Goal: Task Accomplishment & Management: Use online tool/utility

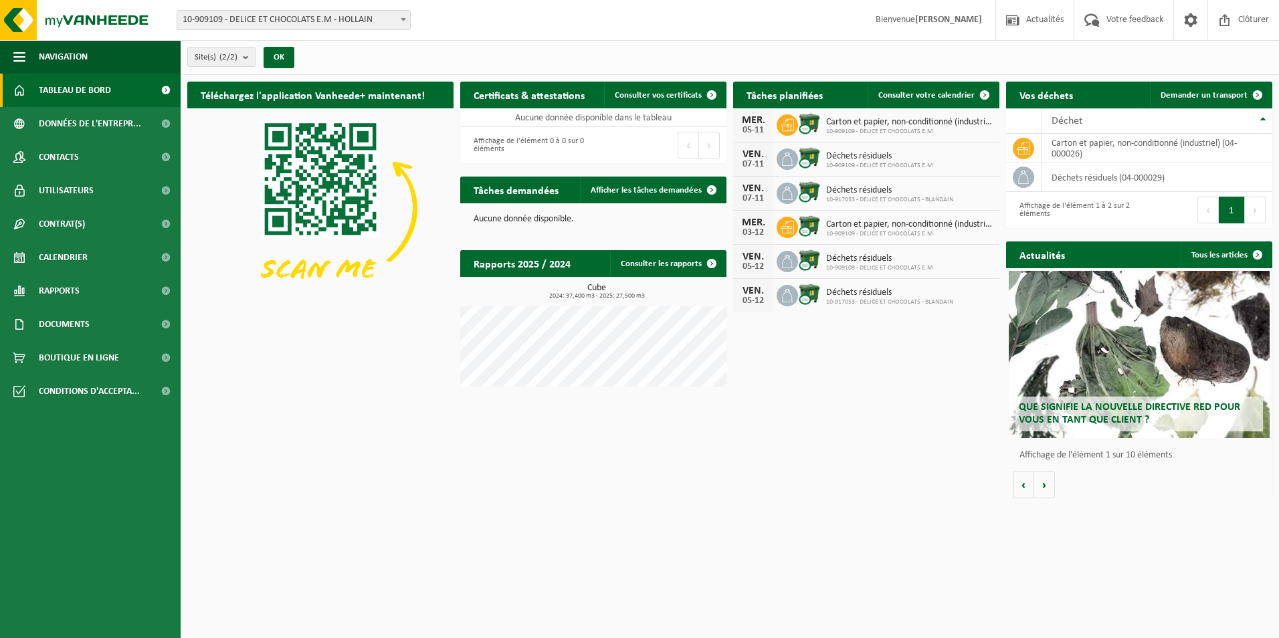
click at [845, 120] on span "Carton et papier, non-conditionné (industriel)" at bounding box center [909, 122] width 167 height 11
click at [940, 94] on span "Consulter votre calendrier" at bounding box center [926, 95] width 96 height 9
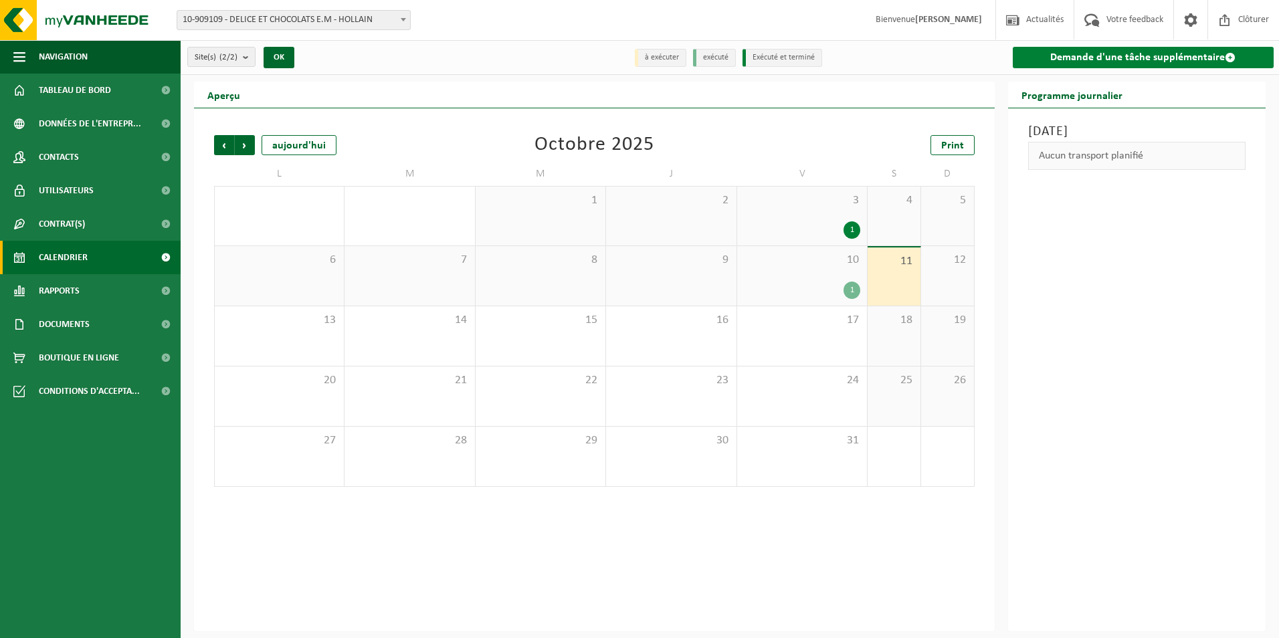
click at [1089, 64] on link "Demande d'une tâche supplémentaire" at bounding box center [1144, 57] width 262 height 21
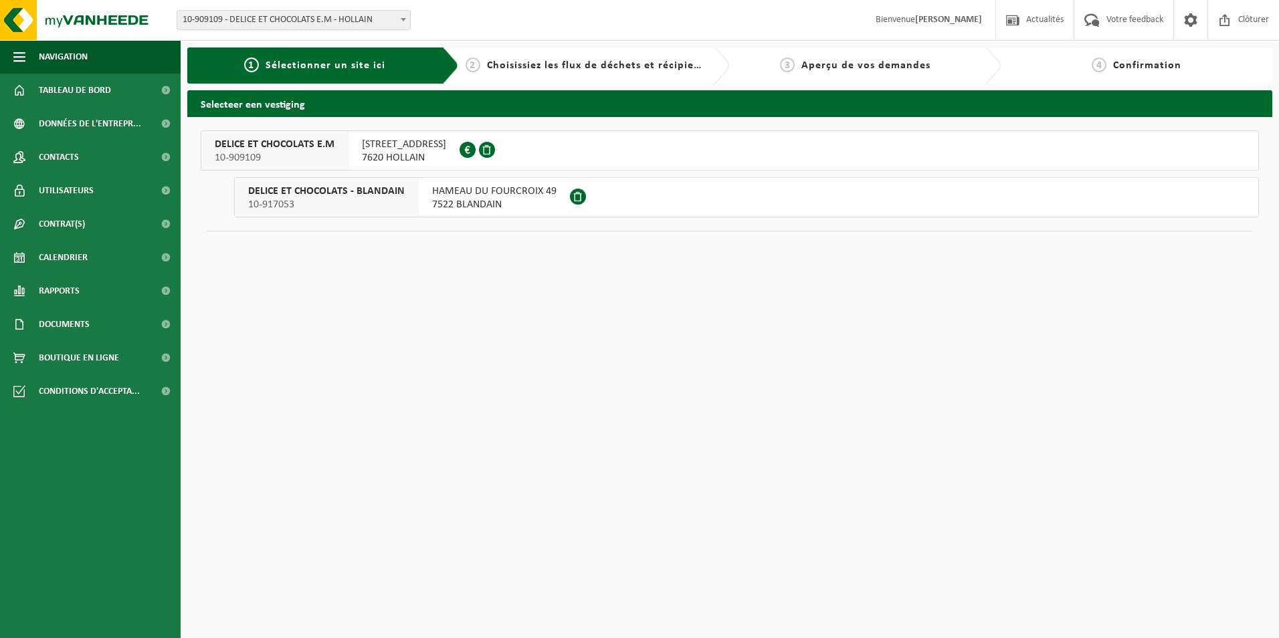
click at [425, 142] on span "[STREET_ADDRESS]" at bounding box center [404, 144] width 84 height 13
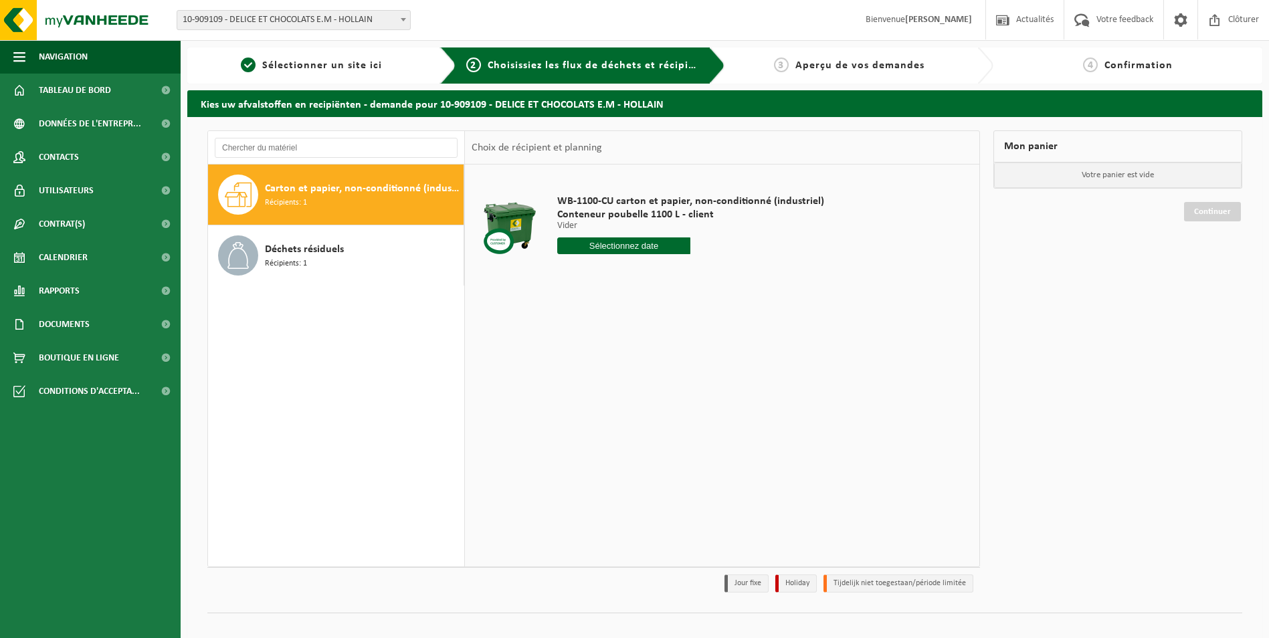
click at [365, 187] on span "Carton et papier, non-conditionné (industriel)" at bounding box center [362, 189] width 195 height 16
click at [587, 243] on input "text" at bounding box center [624, 245] width 134 height 17
click at [256, 22] on span "10-909109 - DELICE ET CHOCOLATS E.M - HOLLAIN" at bounding box center [293, 20] width 233 height 19
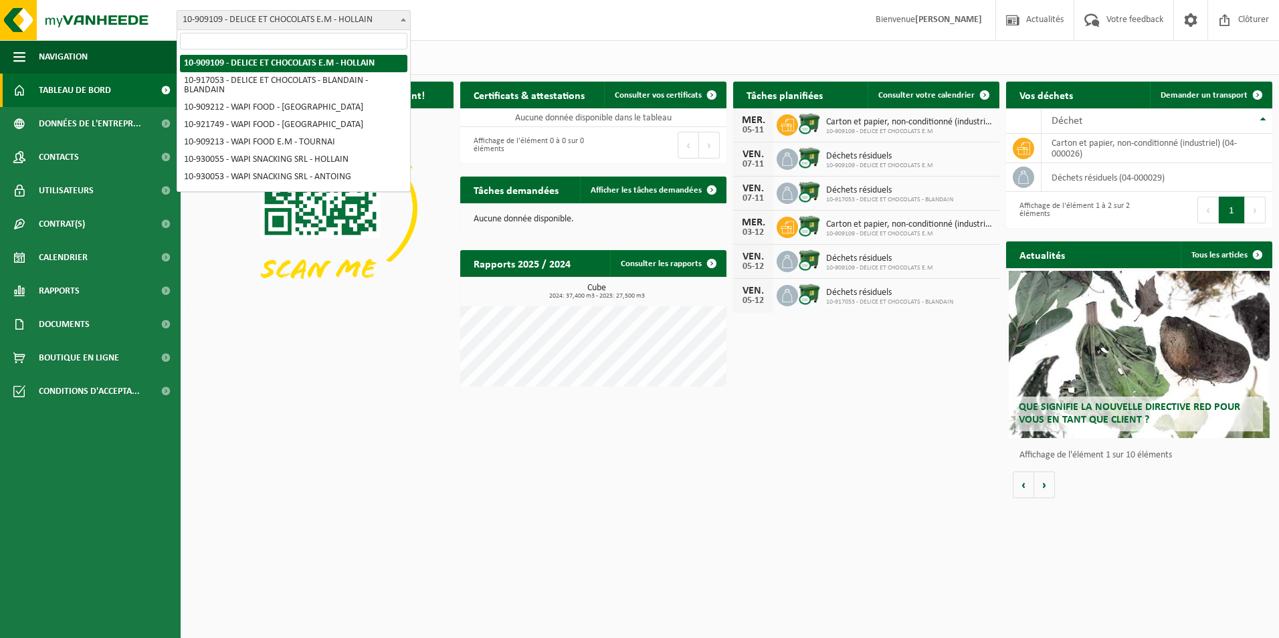
click at [183, 19] on span "10-909109 - DELICE ET CHOCOLATS E.M - HOLLAIN" at bounding box center [293, 20] width 233 height 19
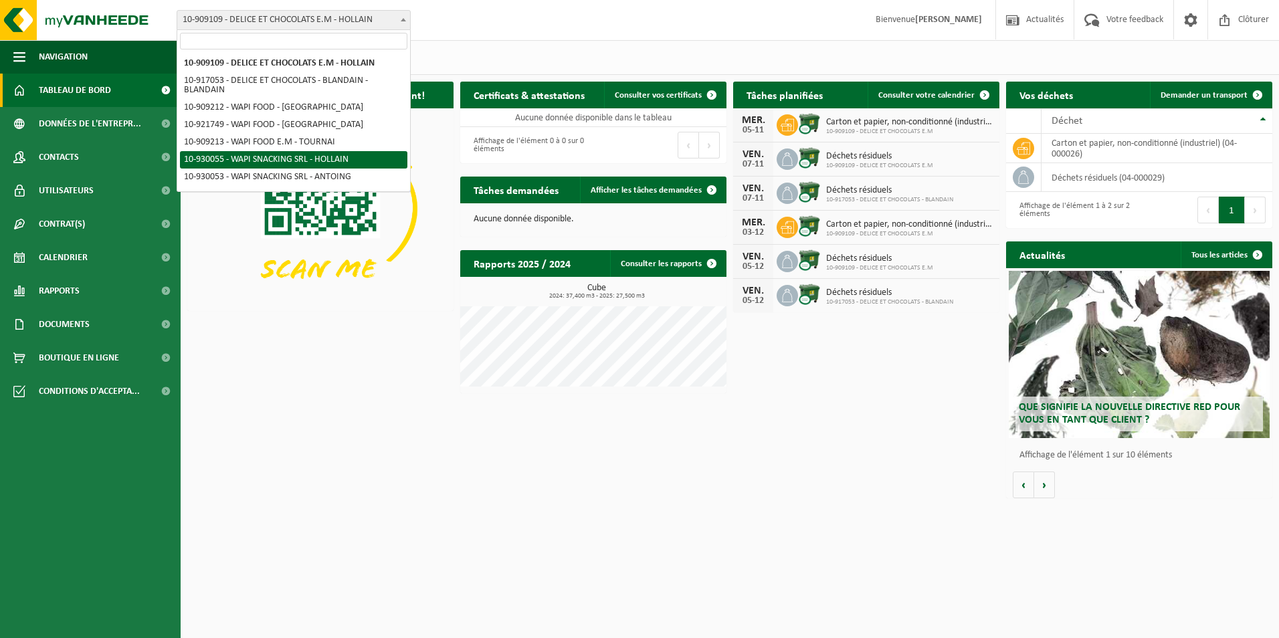
select select "134225"
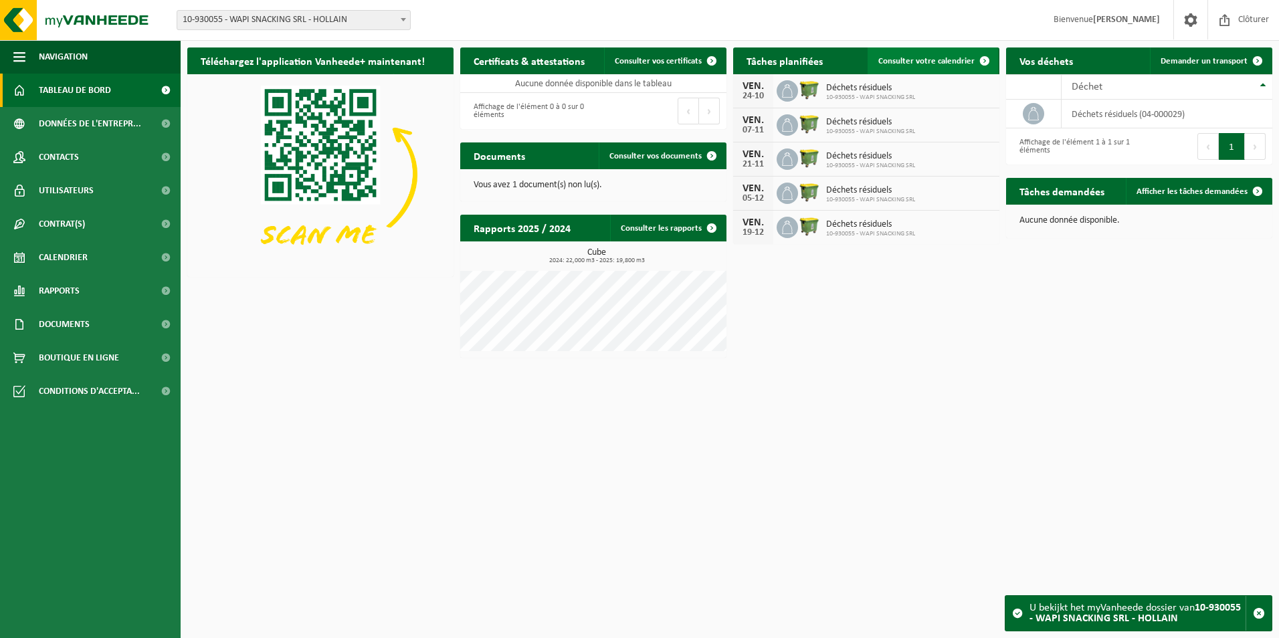
click at [943, 64] on span "Consulter votre calendrier" at bounding box center [926, 61] width 96 height 9
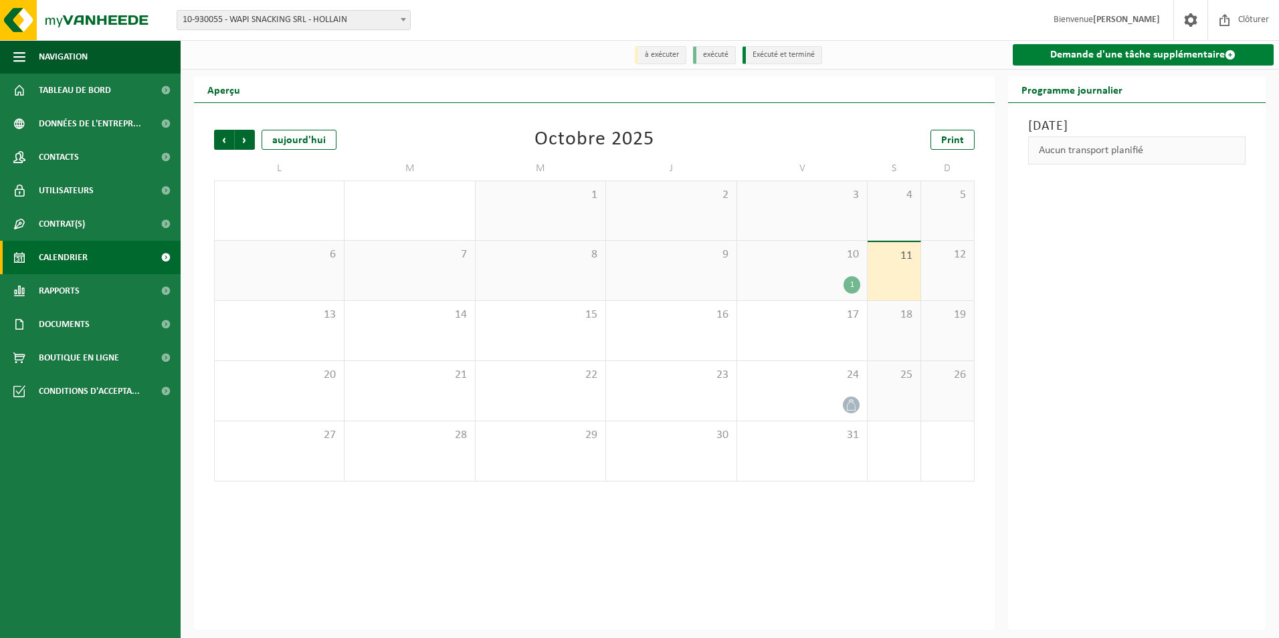
click at [1077, 54] on link "Demande d'une tâche supplémentaire" at bounding box center [1144, 54] width 262 height 21
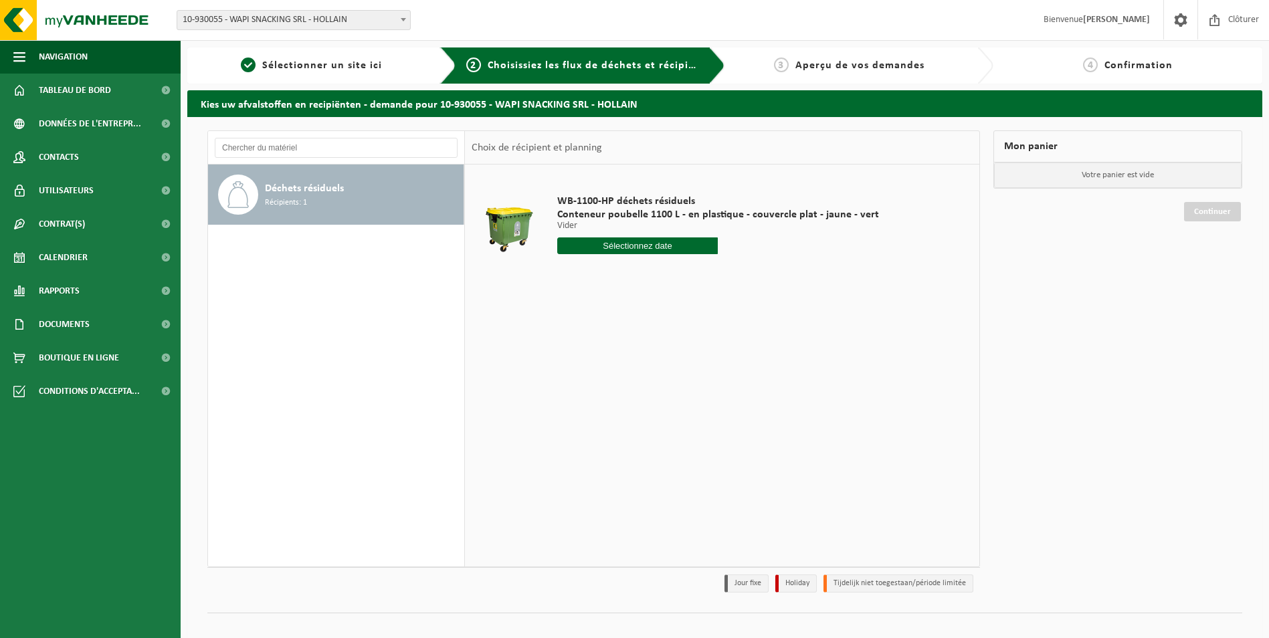
click at [628, 251] on input "text" at bounding box center [637, 245] width 161 height 17
